Goal: Information Seeking & Learning: Learn about a topic

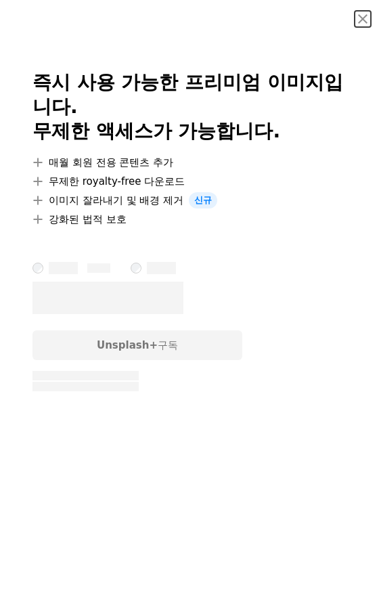
scroll to position [19353, 0]
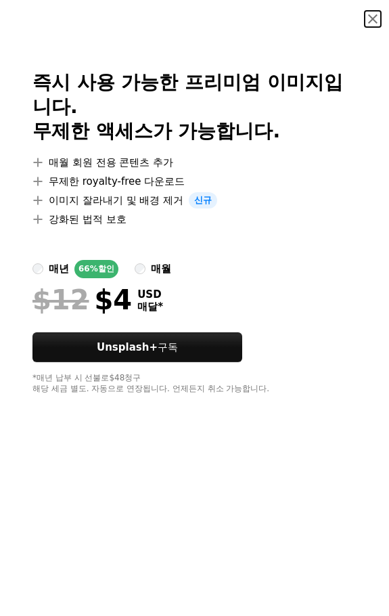
click at [365, 22] on button "An X shape" at bounding box center [373, 19] width 16 height 16
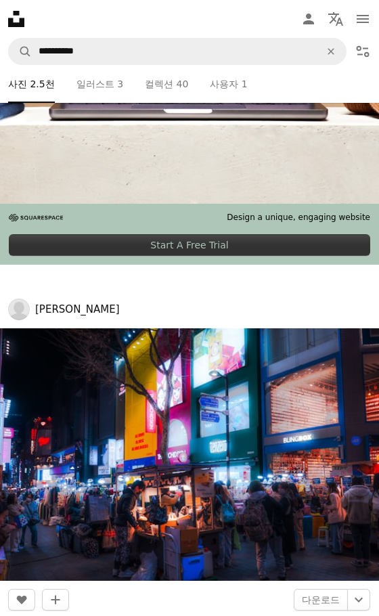
scroll to position [1708, 0]
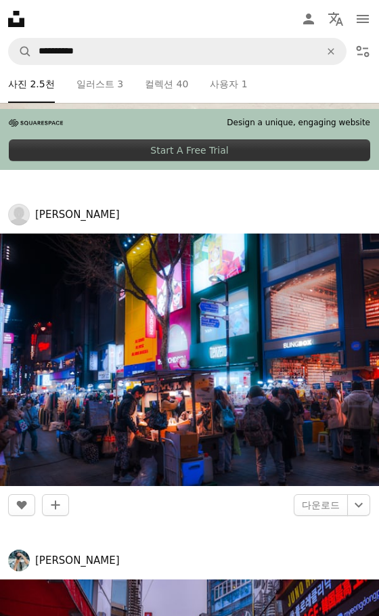
click at [188, 369] on img at bounding box center [189, 359] width 379 height 252
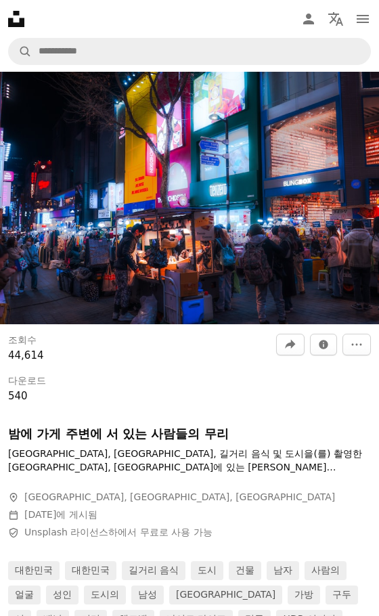
scroll to position [67, 0]
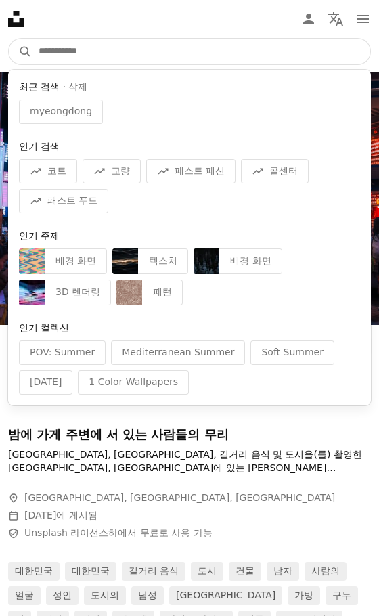
click at [67, 49] on input "사이트 전체에서 이미지 찾기" at bounding box center [201, 52] width 338 height 26
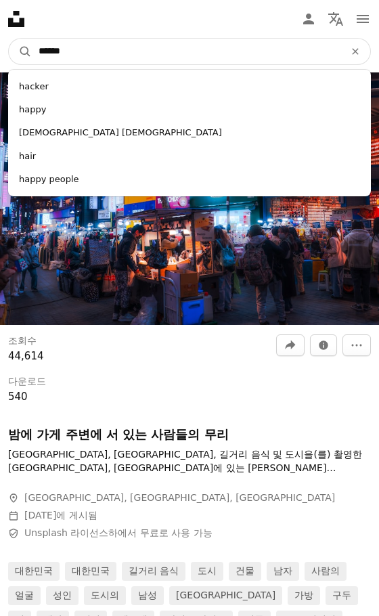
type input "*******"
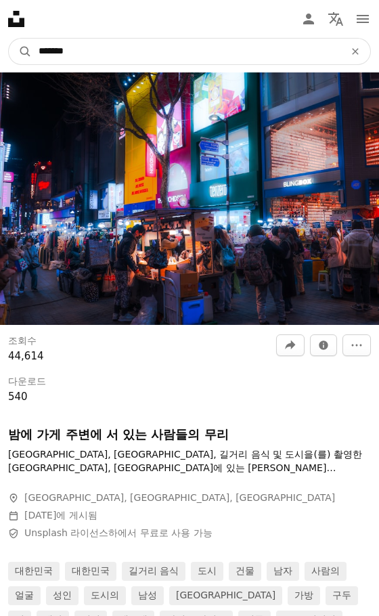
click button "A magnifying glass" at bounding box center [20, 52] width 23 height 26
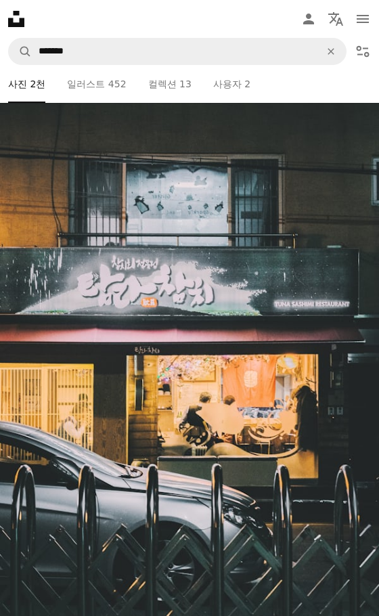
scroll to position [7538, 0]
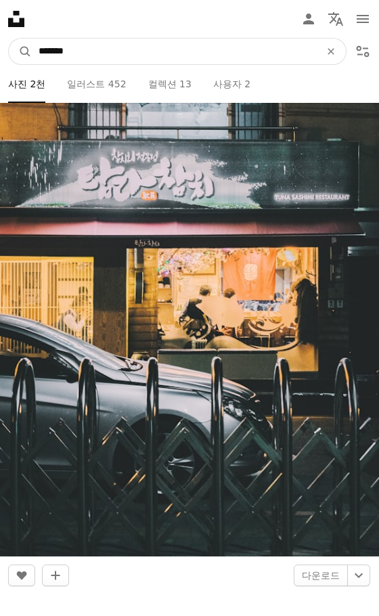
click at [104, 51] on input "*******" at bounding box center [174, 52] width 284 height 26
type input "**********"
click button "A magnifying glass" at bounding box center [20, 52] width 23 height 26
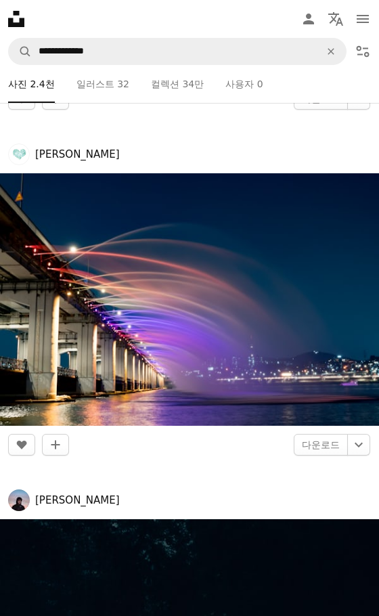
scroll to position [2808, 0]
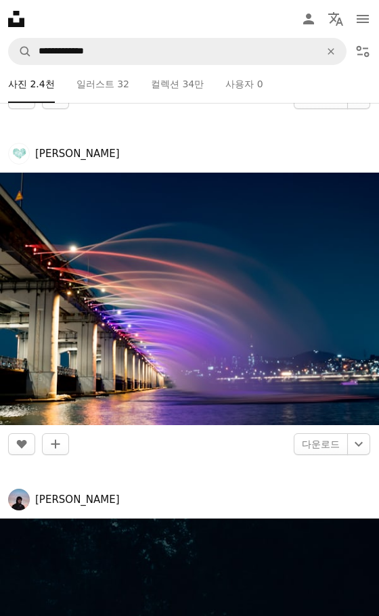
click at [154, 263] on img at bounding box center [189, 299] width 379 height 252
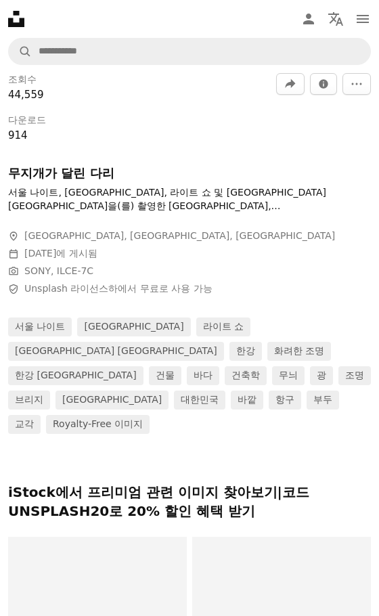
scroll to position [354, 0]
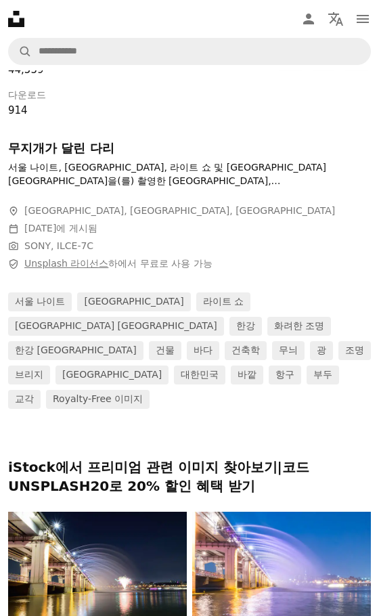
click at [43, 264] on link "Unsplash 라이선스" at bounding box center [66, 263] width 84 height 11
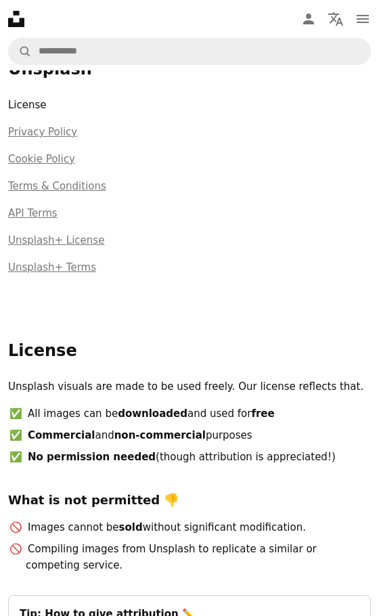
scroll to position [49, 0]
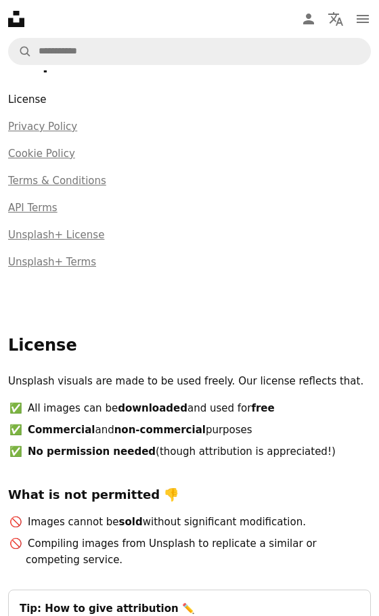
click at [87, 294] on div "Unsplash License Privacy Policy Cookie Policy Terms & Conditions API Terms Unsp…" at bounding box center [189, 193] width 363 height 281
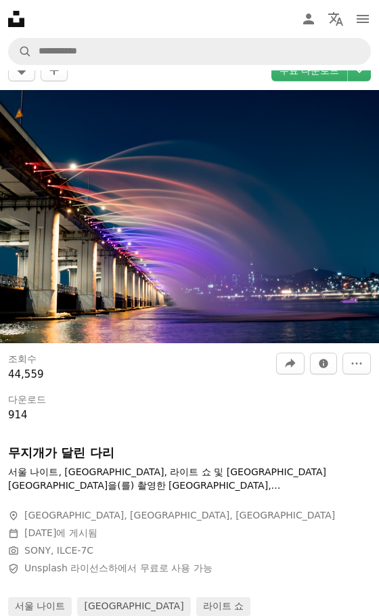
scroll to position [354, 0]
